Goal: Check status

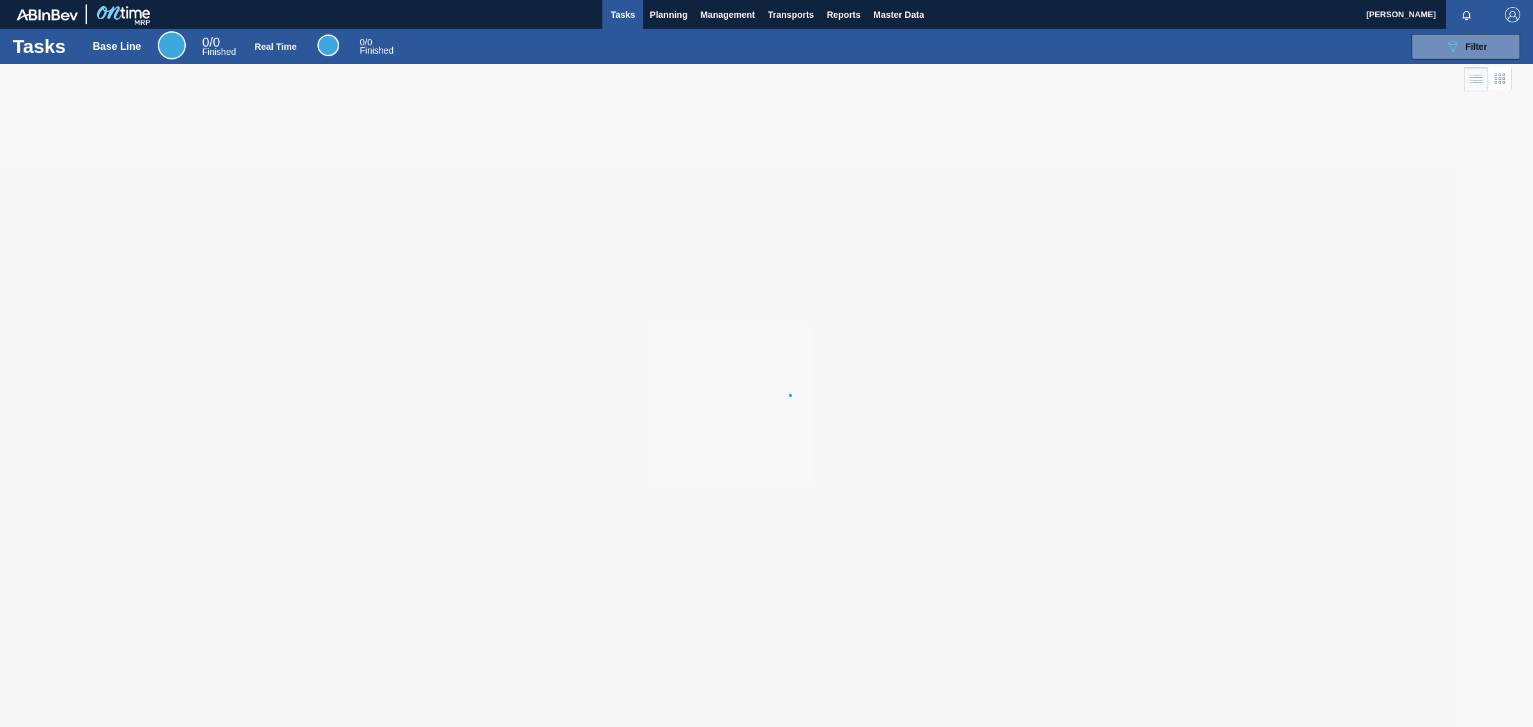
click at [1222, 93] on div at bounding box center [766, 395] width 1533 height 663
click at [1473, 49] on span "Filter" at bounding box center [1477, 47] width 22 height 10
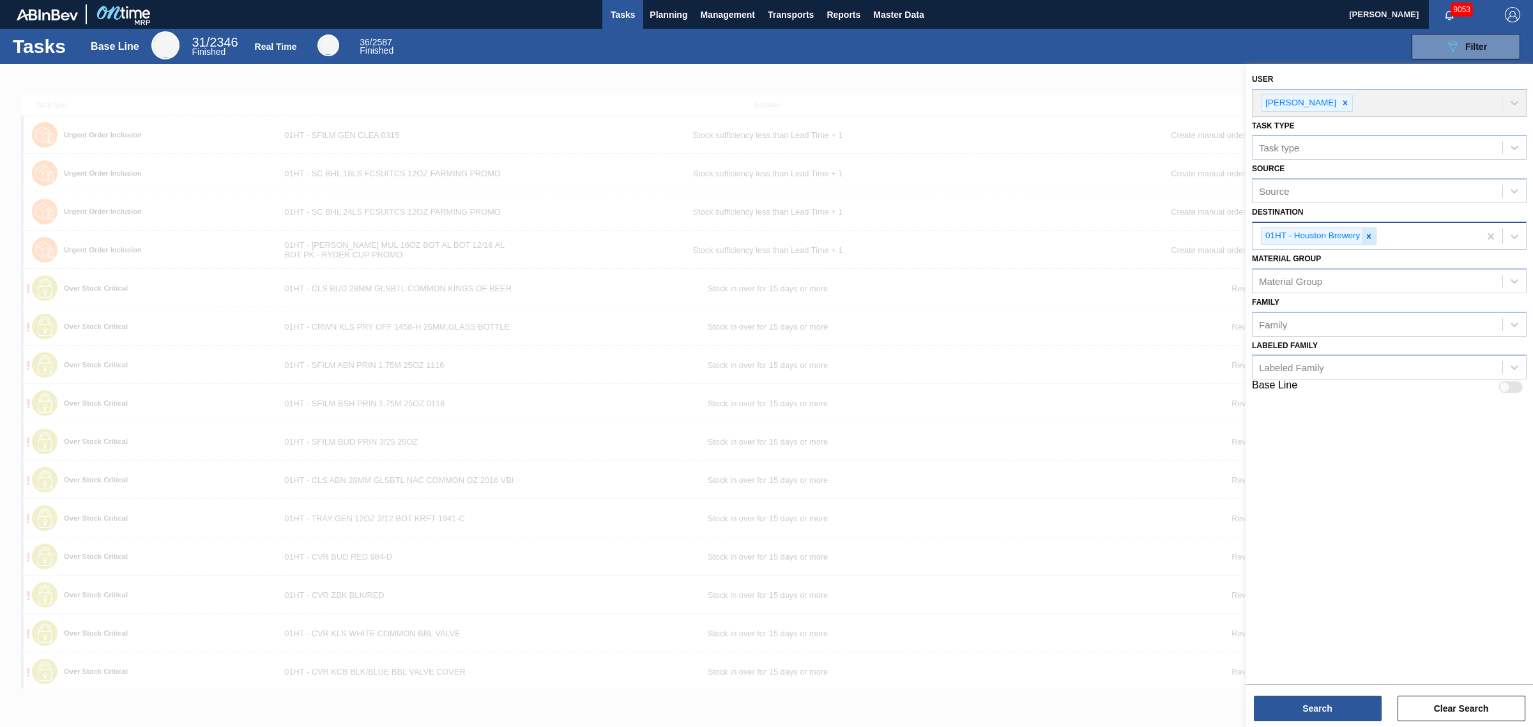
click at [1371, 236] on icon at bounding box center [1369, 236] width 4 height 4
click at [1324, 265] on div "Material Group" at bounding box center [1389, 277] width 275 height 25
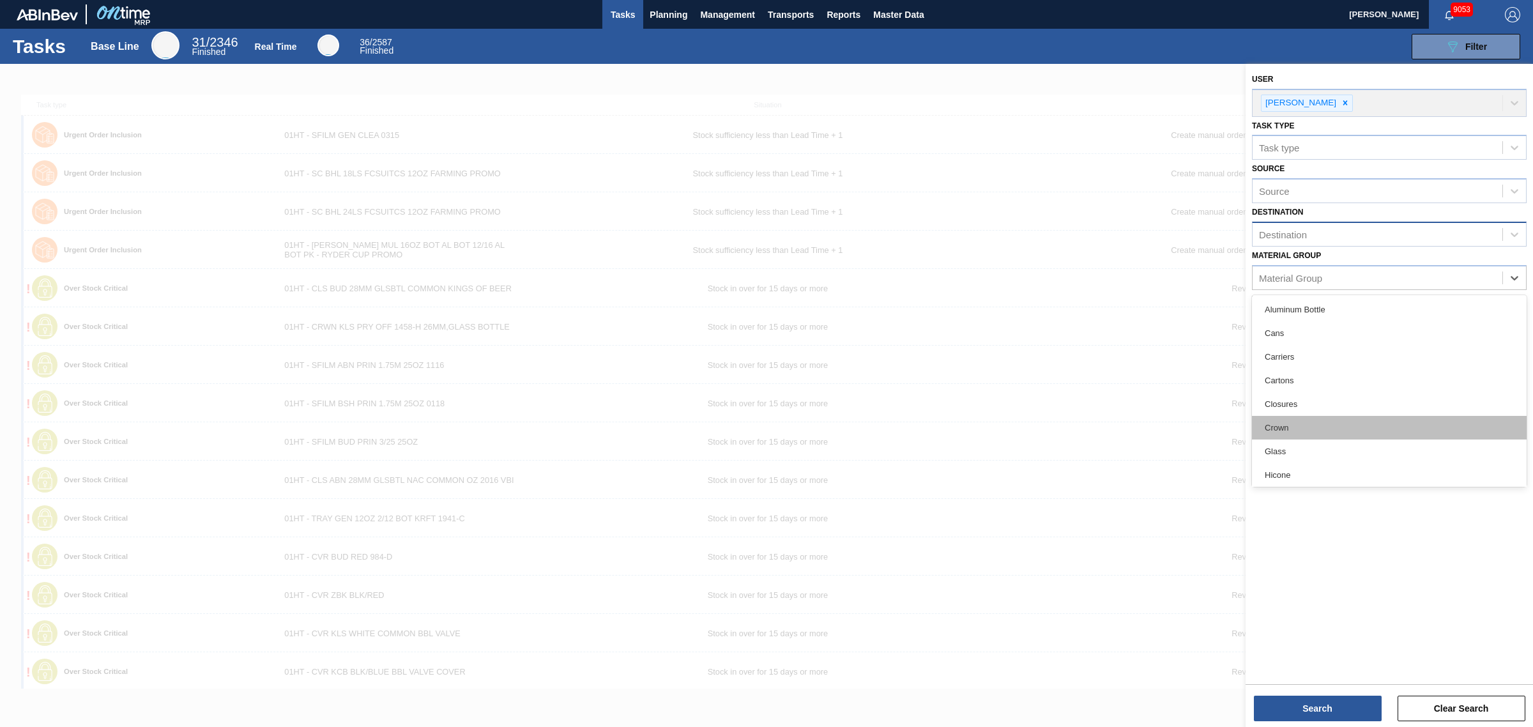
scroll to position [80, 0]
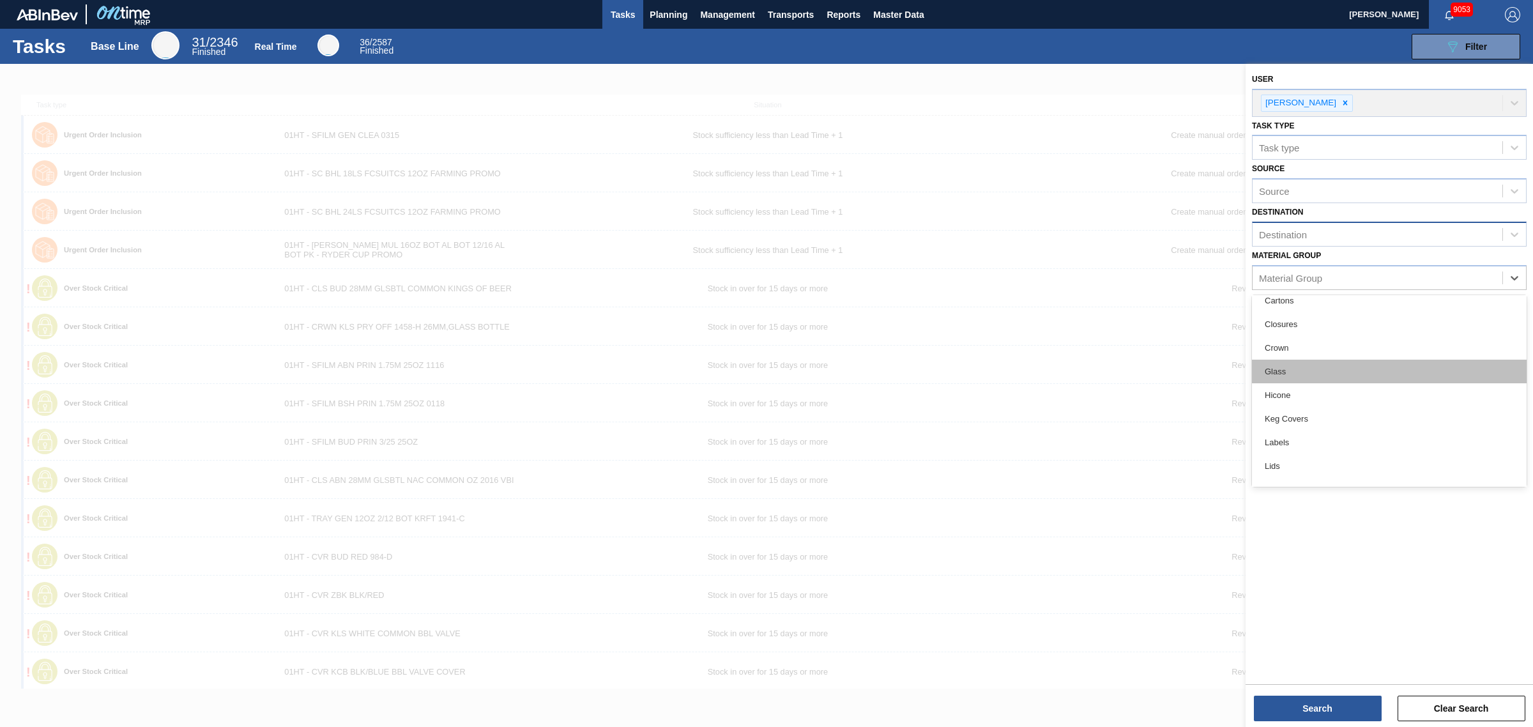
click at [1319, 376] on div "Glass" at bounding box center [1389, 372] width 275 height 24
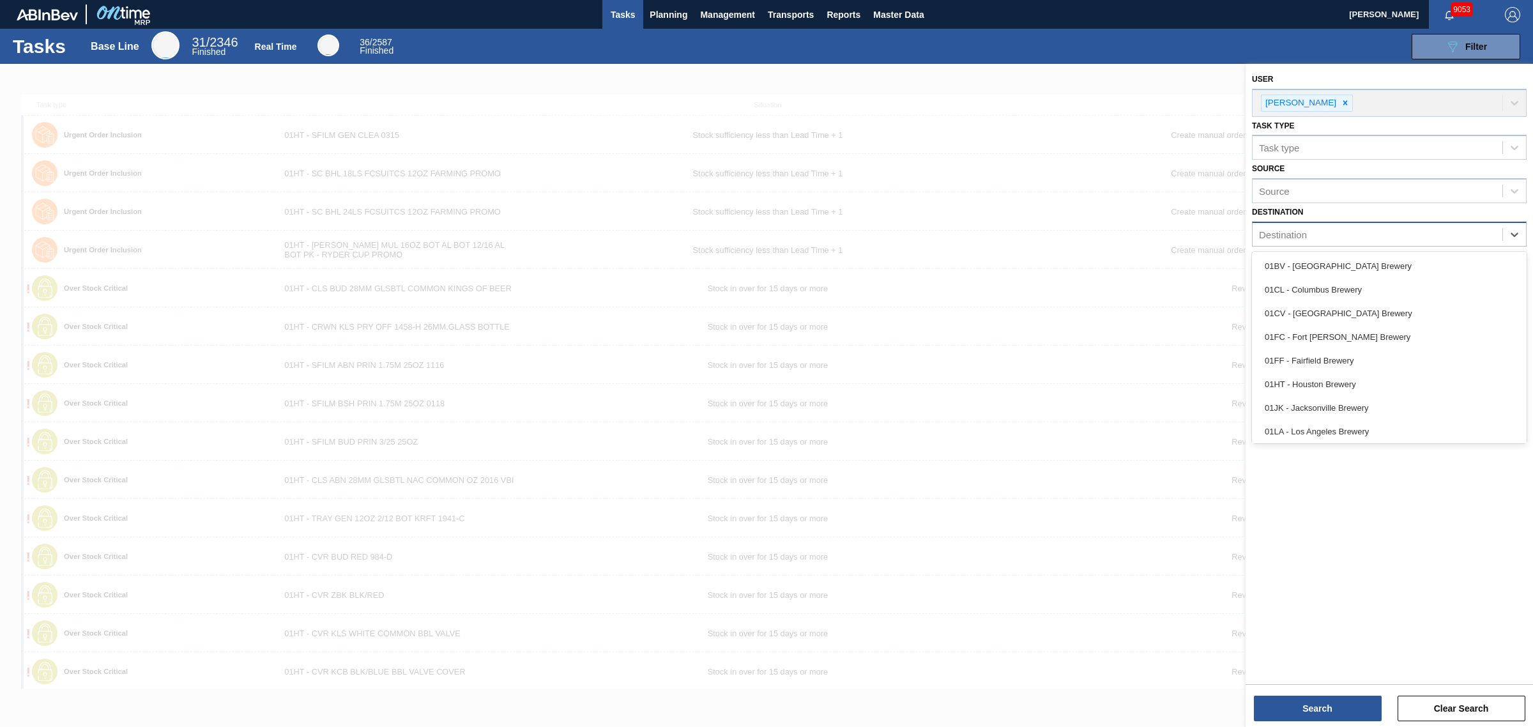
click at [1302, 238] on div "Destination" at bounding box center [1283, 234] width 48 height 11
click at [1346, 406] on div "01JK - Jacksonville Brewery" at bounding box center [1389, 408] width 275 height 24
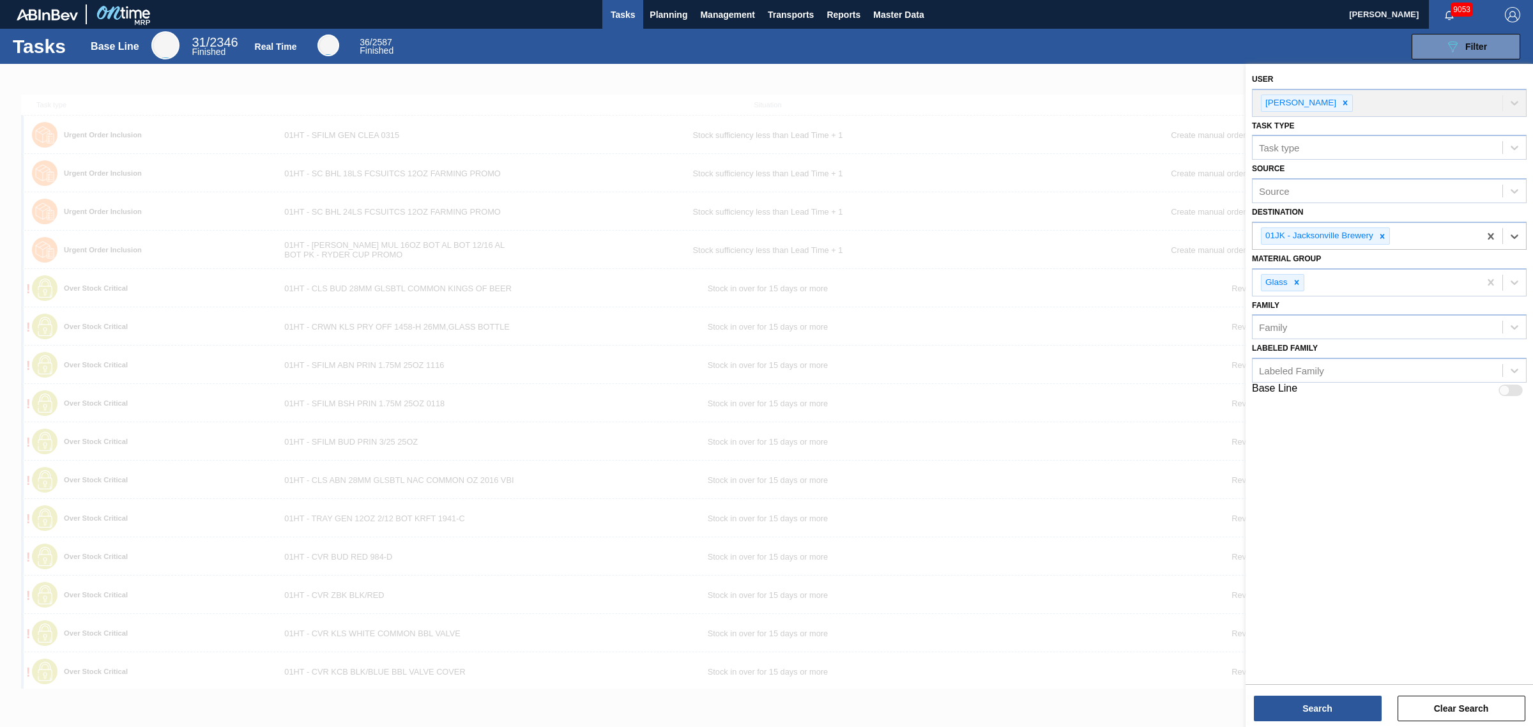
click at [1328, 691] on div "Search Clear Search" at bounding box center [1390, 702] width 288 height 36
click at [1331, 698] on button "Search" at bounding box center [1318, 709] width 128 height 26
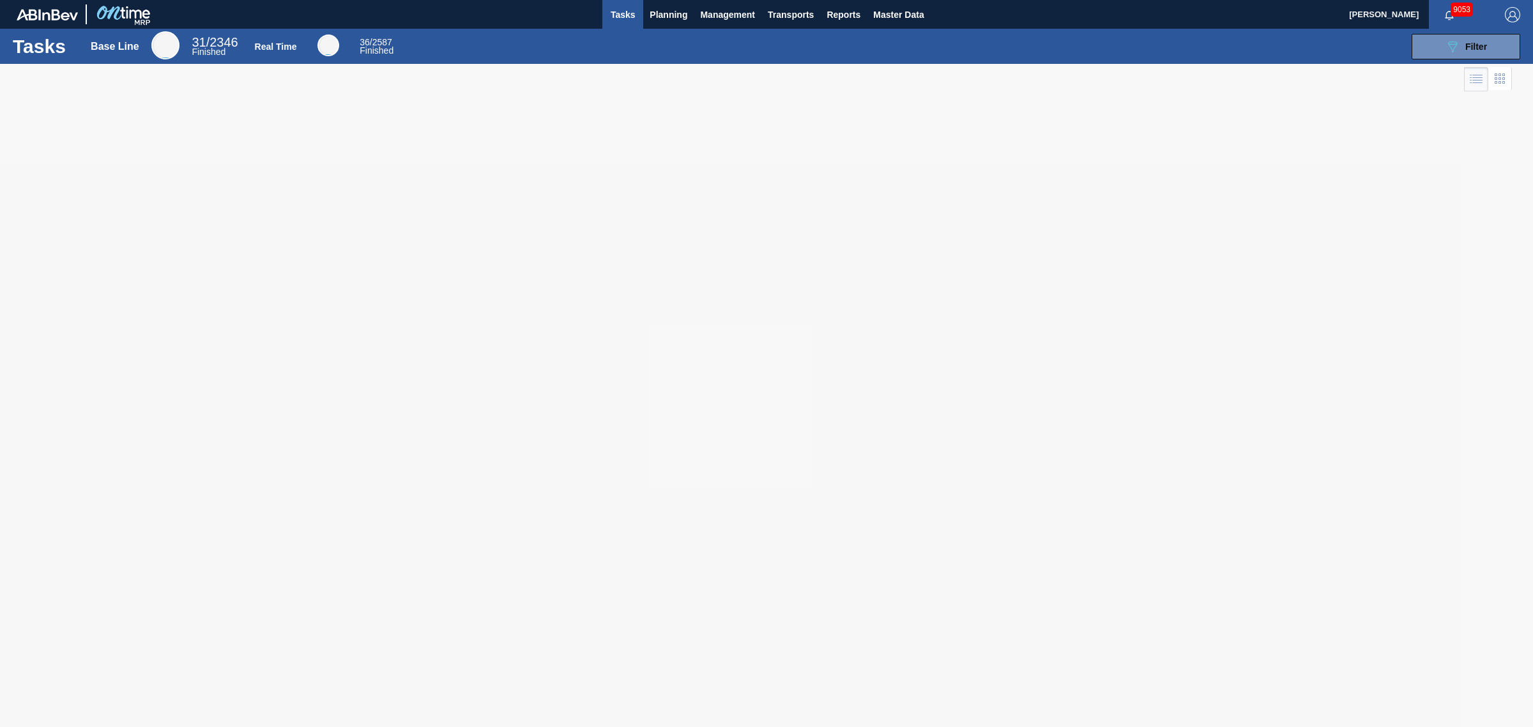
click at [1266, 31] on div "Tasks Base Line 31 / 2346 Finished Real Time 36 / 2587 Finished 089F7B8B-B2A5-4…" at bounding box center [766, 46] width 1533 height 35
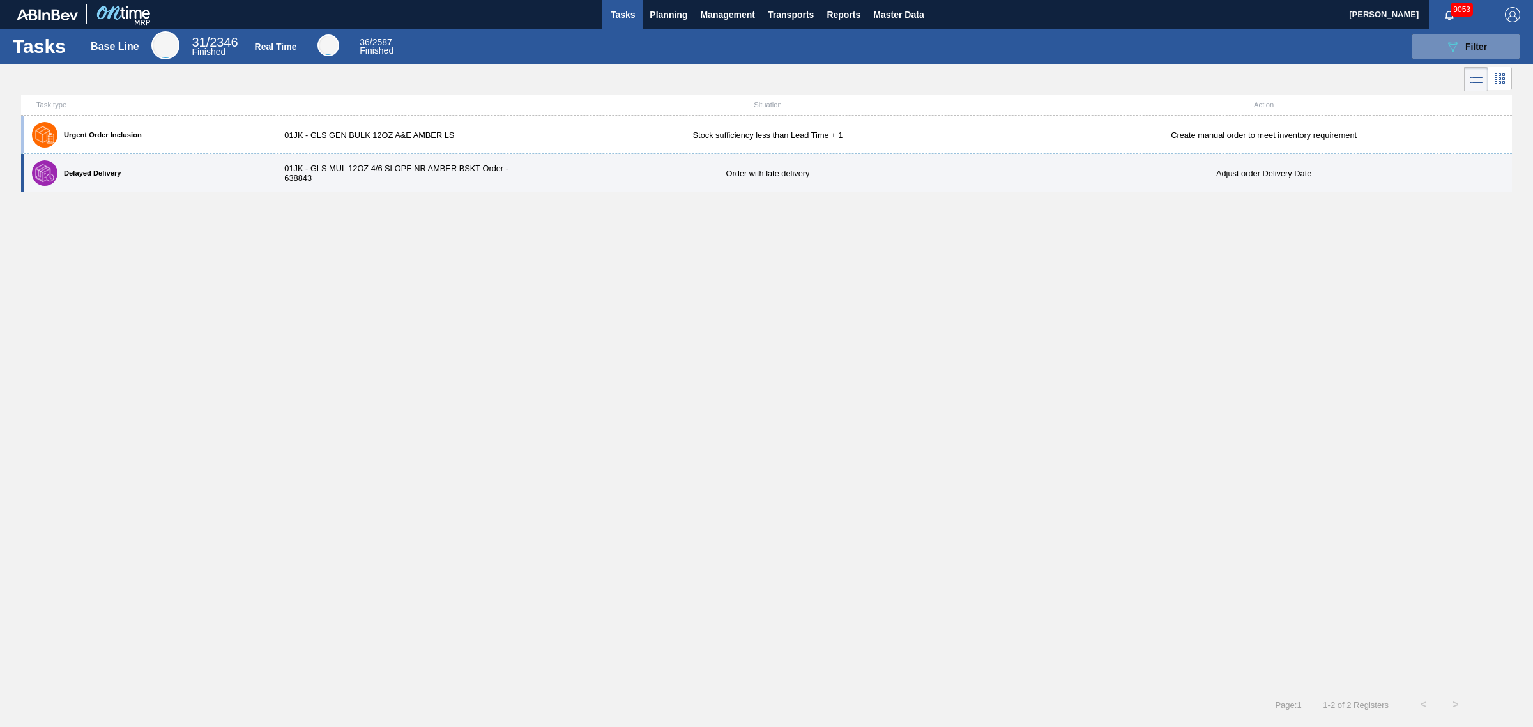
click at [719, 179] on div "Delayed Delivery 01JK - GLS MUL 12OZ 4/6 SLOPE NR AMBER BSKT Order - 638843 Ord…" at bounding box center [766, 173] width 1491 height 38
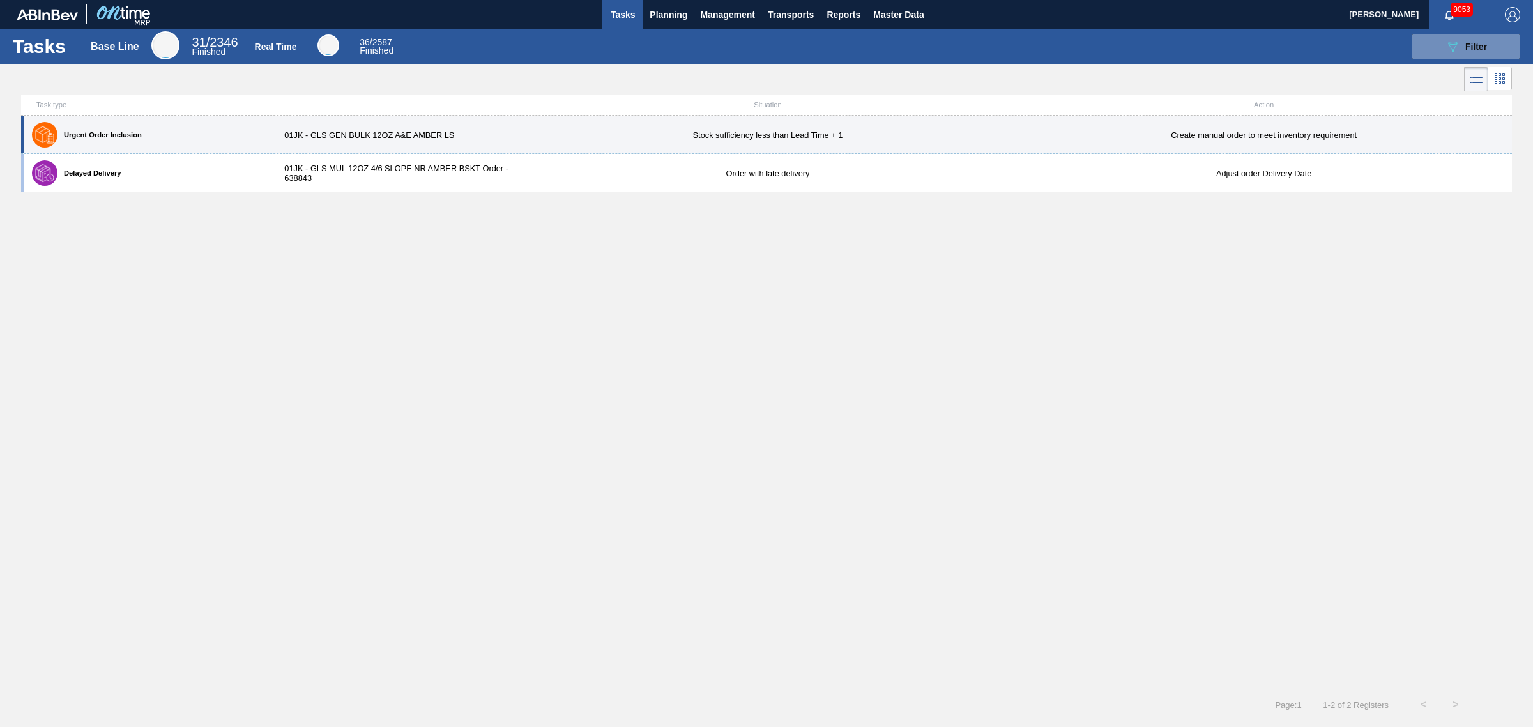
click at [406, 135] on div "01JK - GLS GEN BULK 12OZ A&E AMBER LS" at bounding box center [396, 135] width 248 height 10
